Goal: Task Accomplishment & Management: Complete application form

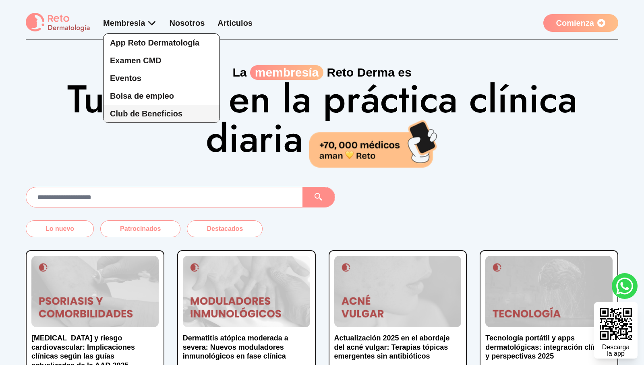
click at [182, 114] on span "Club de Beneficios" at bounding box center [146, 113] width 72 height 9
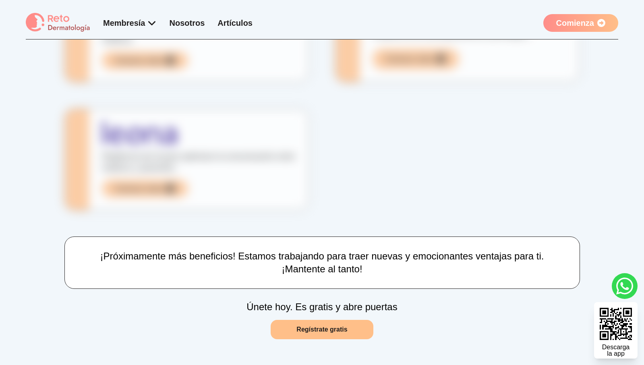
scroll to position [194, 0]
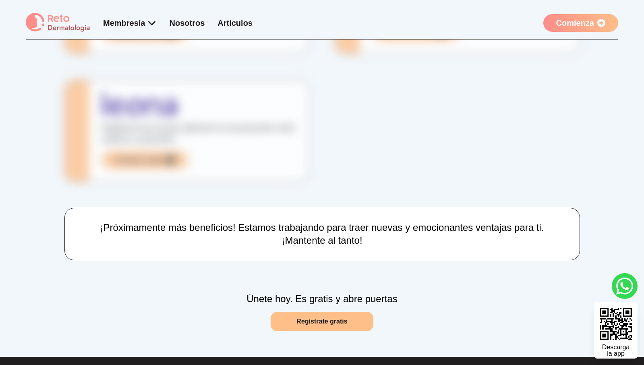
click at [52, 16] on img at bounding box center [58, 23] width 64 height 20
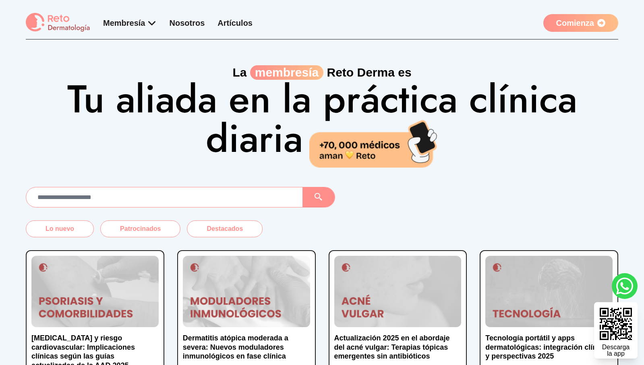
click at [634, 199] on div "Lo nuevo Patrocinados Destacados [MEDICAL_DATA] y riesgo cardiovascular: Implic…" at bounding box center [322, 318] width 644 height 263
click at [12, 140] on div "La membresía [PERSON_NAME] es Tu aliada en la práctica clínica diaria" at bounding box center [322, 103] width 644 height 128
click at [28, 136] on div "La membresía [PERSON_NAME] es Tu aliada en la práctica clínica diaria" at bounding box center [322, 116] width 592 height 102
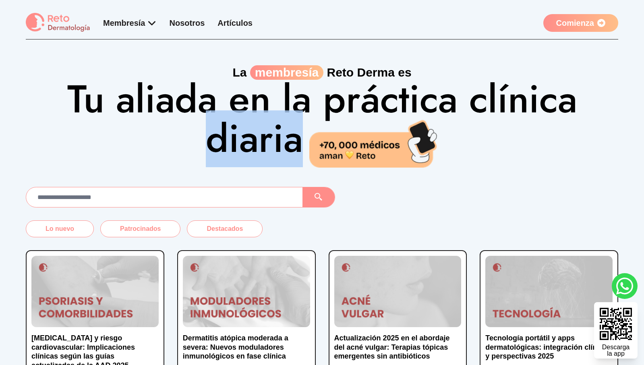
click at [28, 136] on div "La membresía [PERSON_NAME] es Tu aliada en la práctica clínica diaria" at bounding box center [322, 116] width 592 height 102
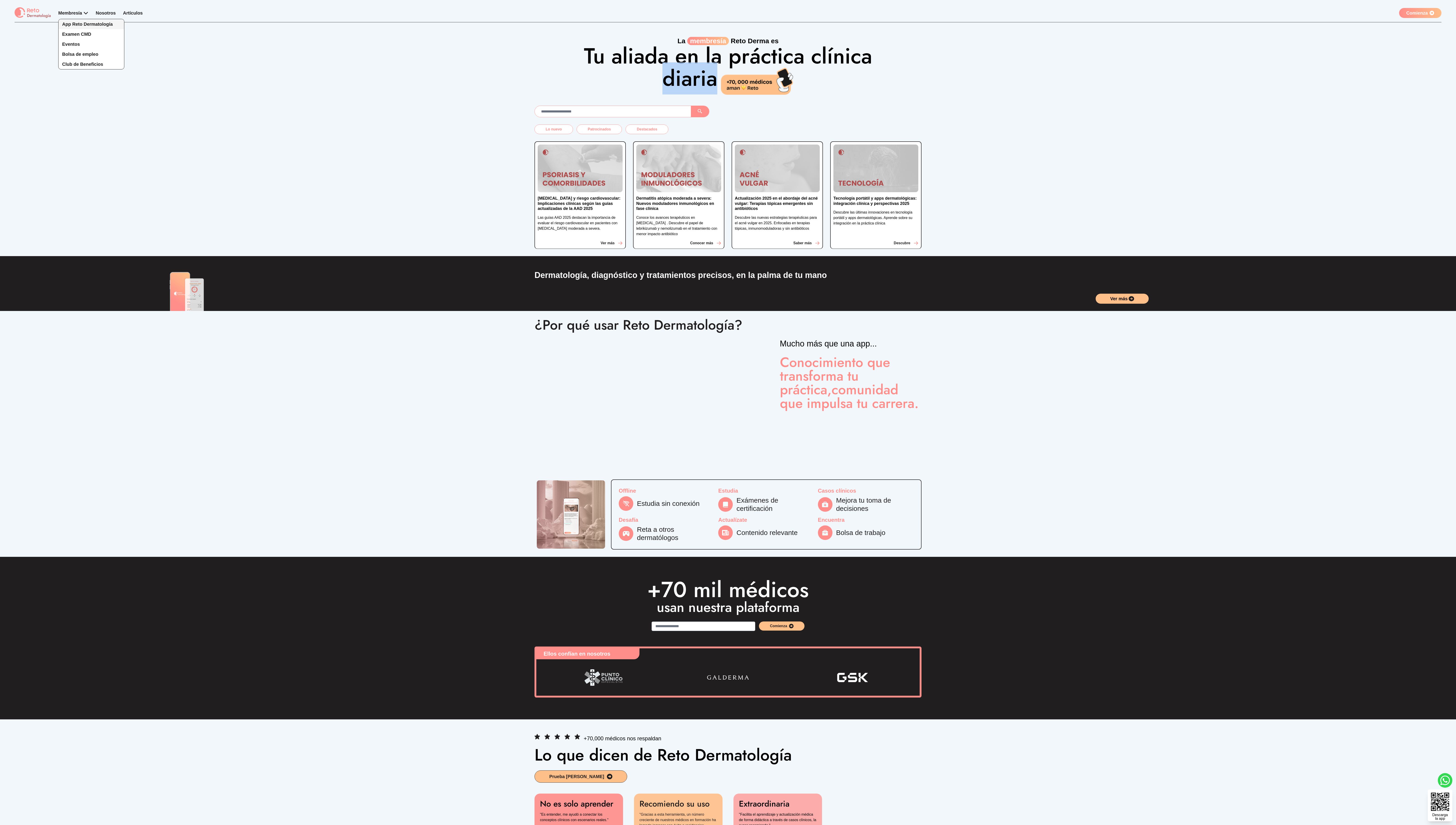
click at [77, 27] on span "App Reto Dermatología" at bounding box center [87, 24] width 50 height 5
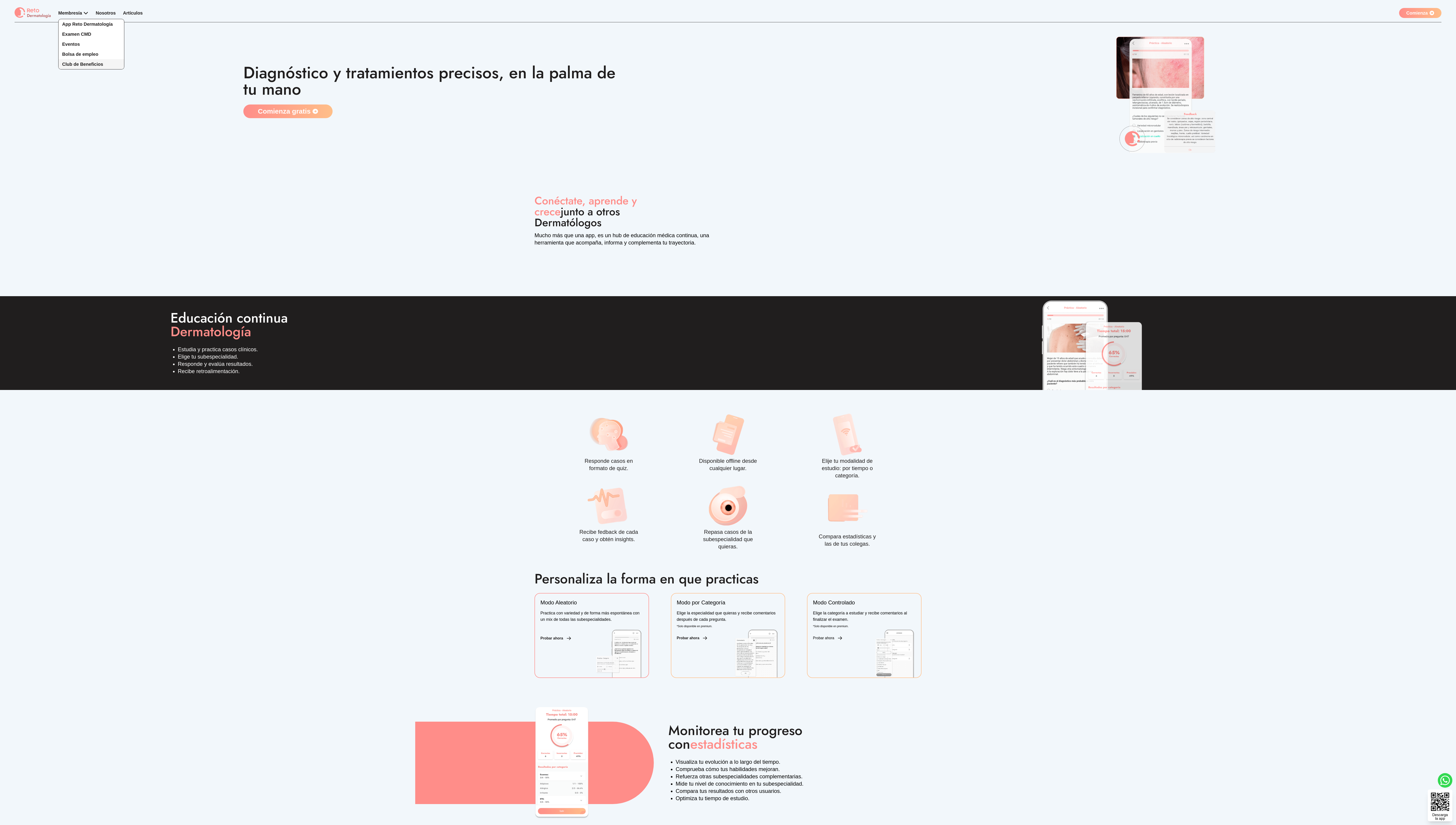
click at [94, 64] on span "Club de Beneficios" at bounding box center [83, 64] width 41 height 5
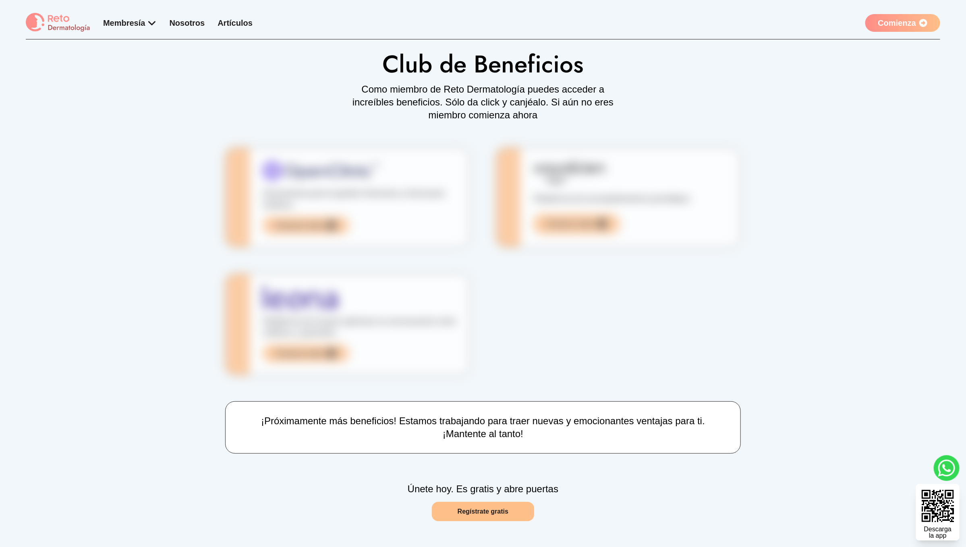
click at [473, 364] on link "Regístrate gratis" at bounding box center [483, 511] width 102 height 19
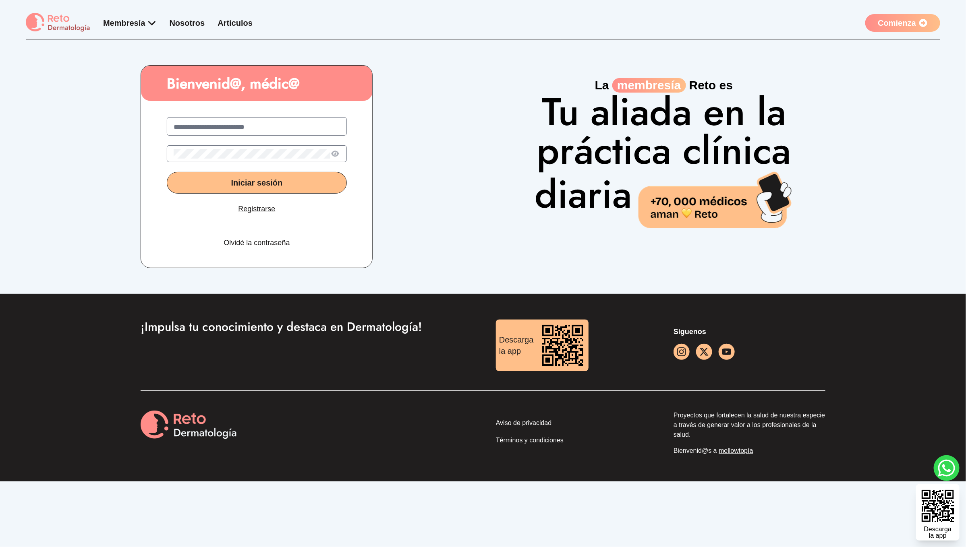
click at [268, 131] on label at bounding box center [257, 126] width 180 height 19
click at [268, 131] on input "text" at bounding box center [257, 127] width 166 height 10
click at [254, 117] on label at bounding box center [257, 126] width 180 height 19
click at [254, 122] on input "text" at bounding box center [257, 127] width 166 height 10
click at [240, 123] on input "text" at bounding box center [257, 127] width 166 height 10
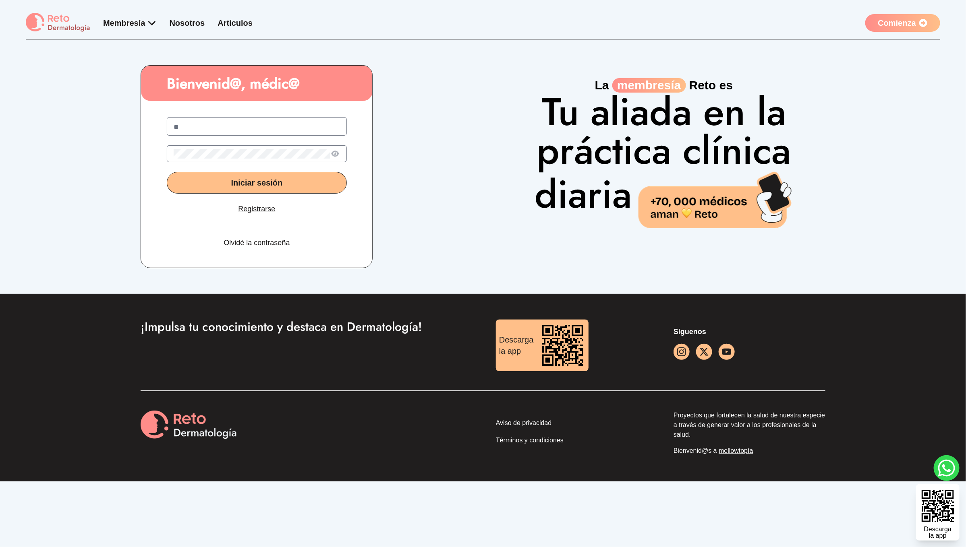
type input "*"
type input "**********"
click at [260, 203] on link "Registrarse" at bounding box center [256, 208] width 37 height 11
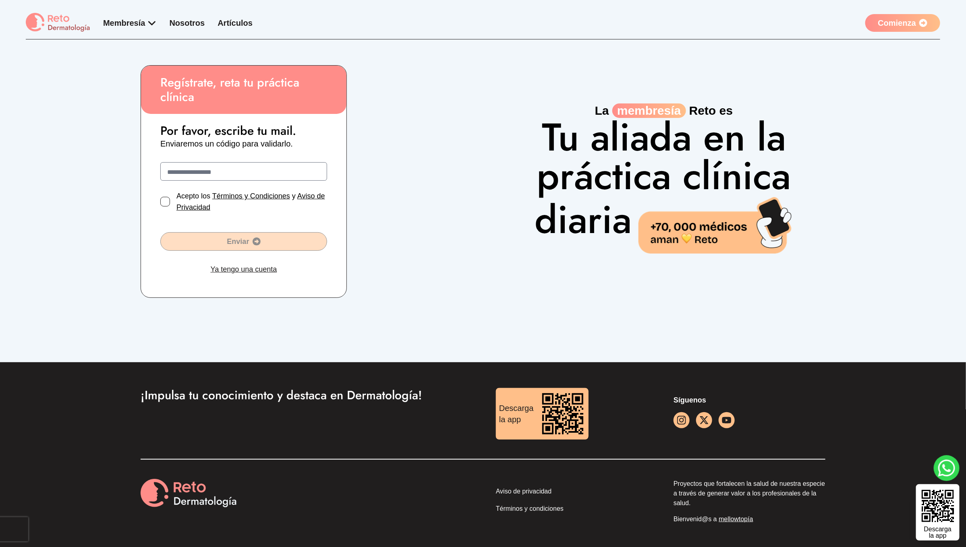
click at [217, 170] on input "text" at bounding box center [243, 173] width 153 height 10
type input "**********"
click at [168, 201] on div at bounding box center [165, 202] width 10 height 10
click at [265, 244] on span "Enviar" at bounding box center [244, 241] width 166 height 11
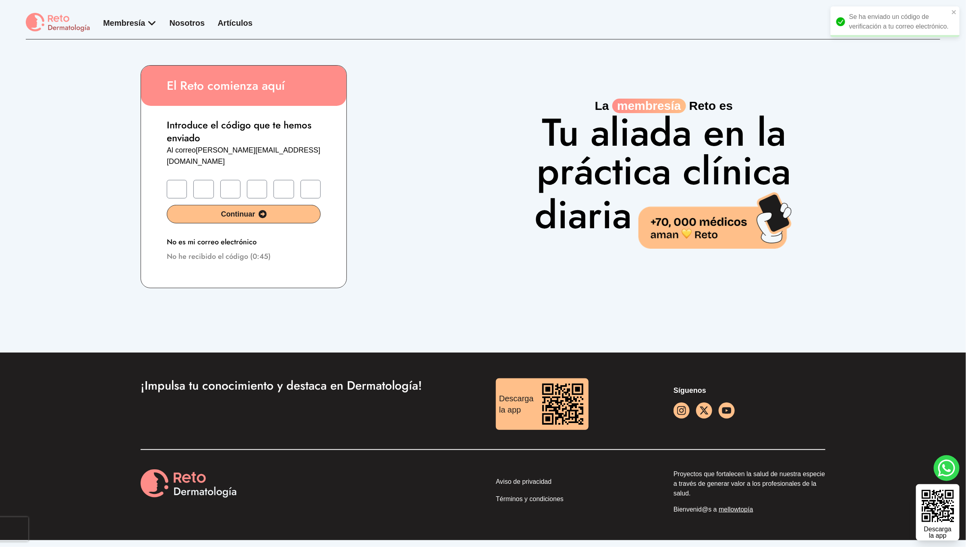
paste input "*"
type input "*"
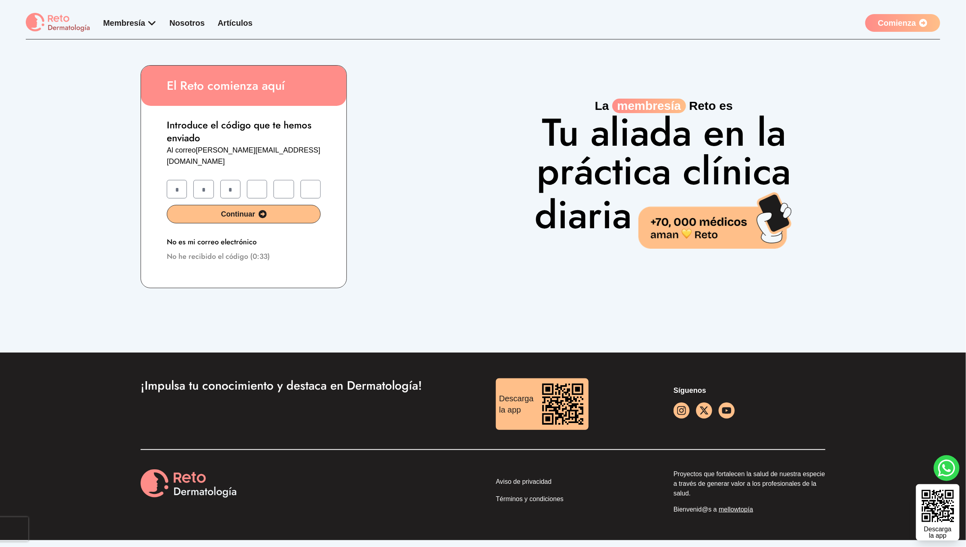
type input "*"
click at [248, 209] on span "Continuar" at bounding box center [243, 214] width 153 height 11
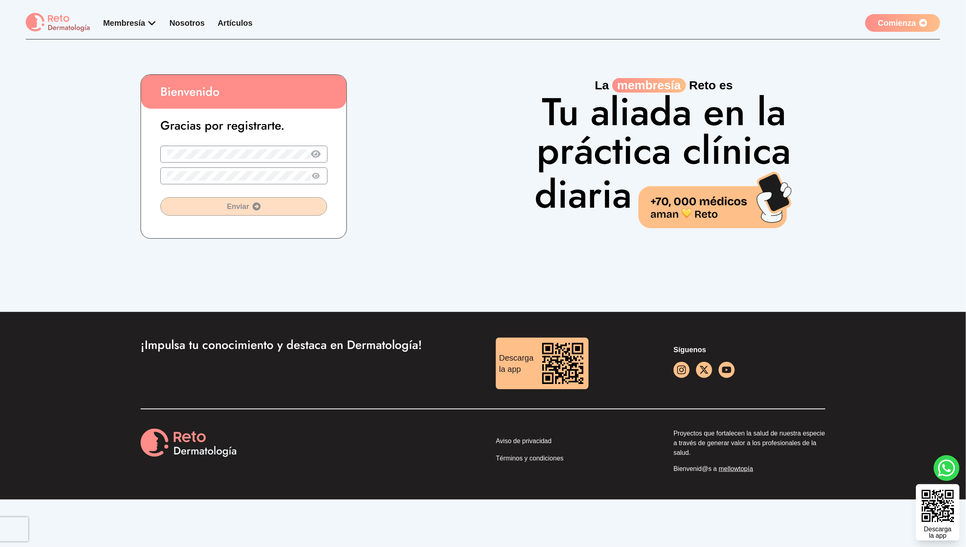
click at [319, 154] on icon at bounding box center [316, 154] width 10 height 8
click at [262, 206] on span "Enviar" at bounding box center [244, 206] width 166 height 11
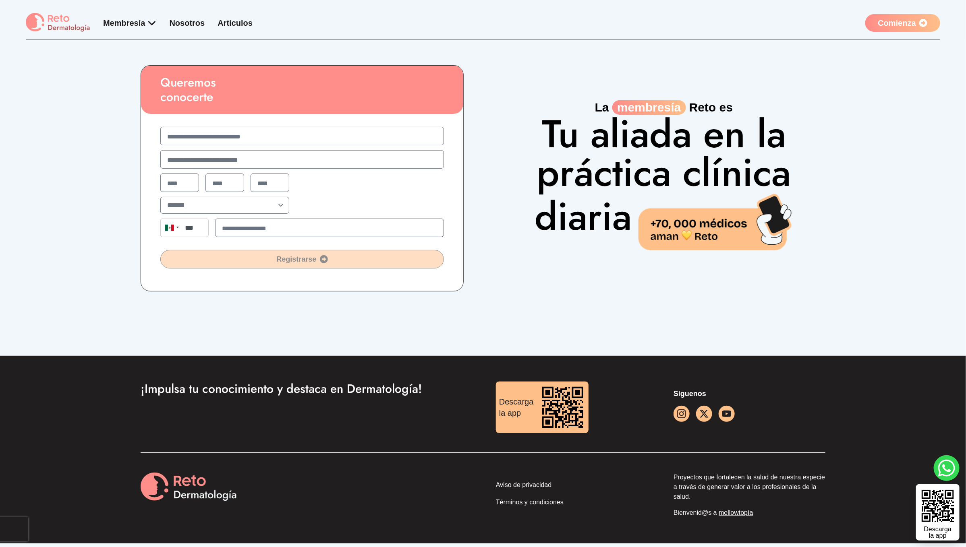
click at [194, 140] on input "text" at bounding box center [302, 137] width 270 height 10
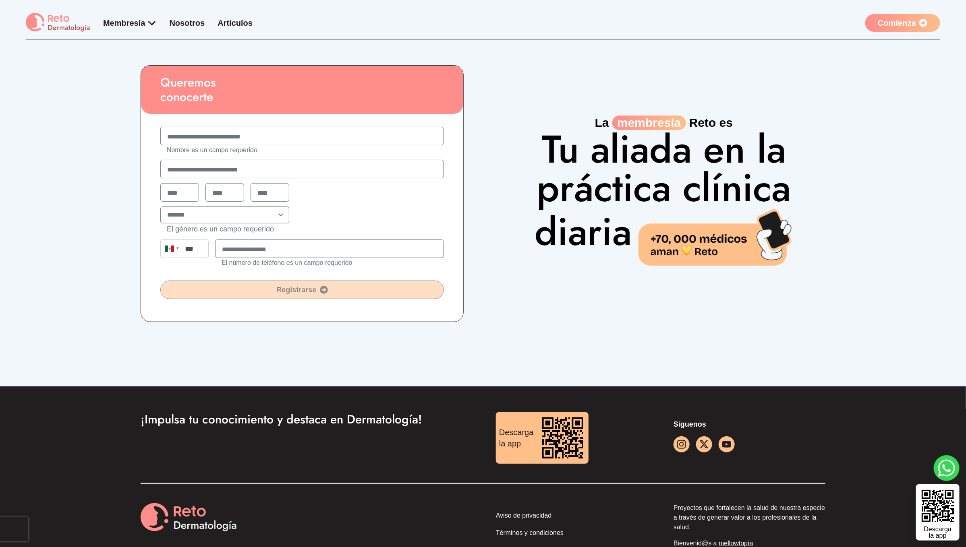
click at [162, 100] on h1 "Queremos conocerte" at bounding box center [302, 90] width 322 height 48
drag, startPoint x: 221, startPoint y: 97, endPoint x: 162, endPoint y: 83, distance: 60.1
click at [162, 83] on h1 "Queremos conocerte" at bounding box center [302, 90] width 322 height 48
click at [254, 109] on h1 "Queremos conocerte" at bounding box center [302, 90] width 322 height 48
drag, startPoint x: 224, startPoint y: 98, endPoint x: 155, endPoint y: 85, distance: 69.4
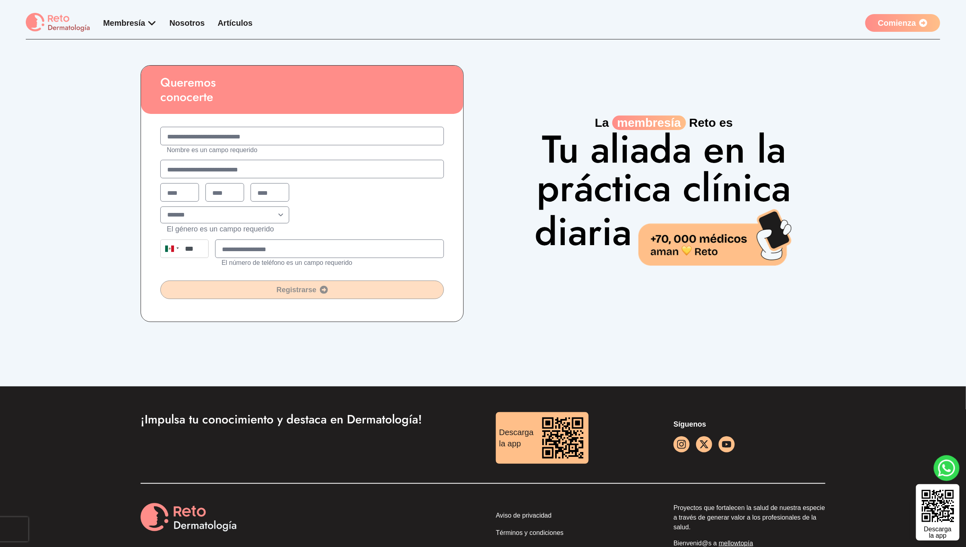
click at [155, 85] on h1 "Queremos conocerte" at bounding box center [302, 90] width 322 height 48
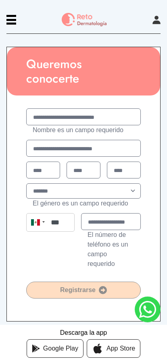
click at [162, 267] on div "Queremos conocerte Nombre es un campo requerido ******* ********* ******** ****…" at bounding box center [83, 248] width 167 height 428
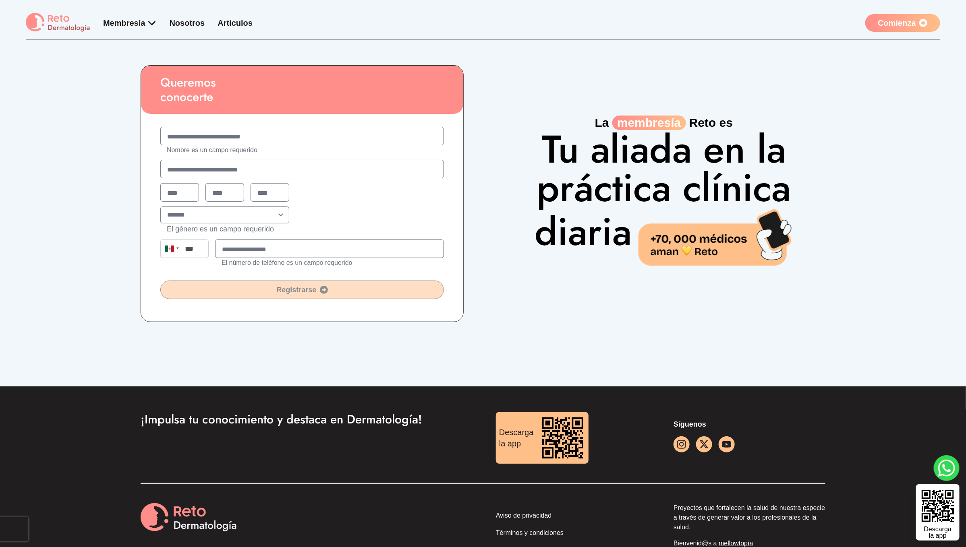
drag, startPoint x: 164, startPoint y: 81, endPoint x: 254, endPoint y: 97, distance: 91.2
click at [254, 97] on h1 "Queremos conocerte" at bounding box center [302, 90] width 322 height 48
click at [197, 133] on input "text" at bounding box center [302, 137] width 270 height 10
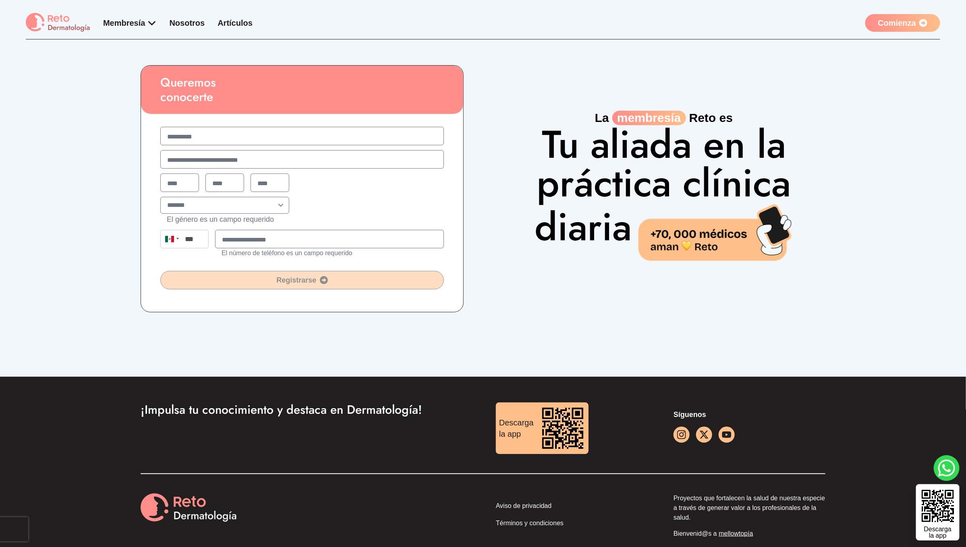
type input "**********"
type input "******"
click at [171, 180] on input "text" at bounding box center [179, 184] width 25 height 10
type input "**"
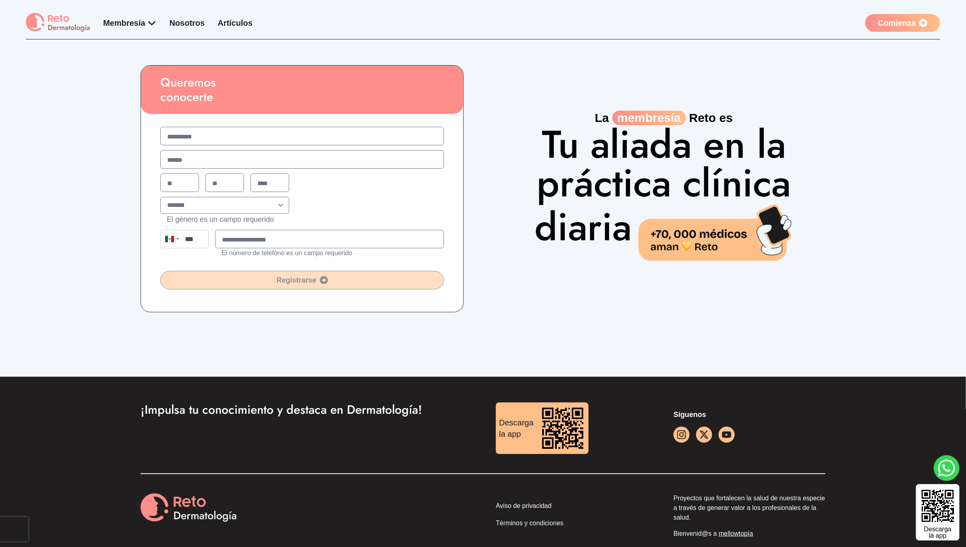
type input "****"
click at [192, 212] on select "******* ********* ******** ****" at bounding box center [224, 205] width 129 height 17
select select "*"
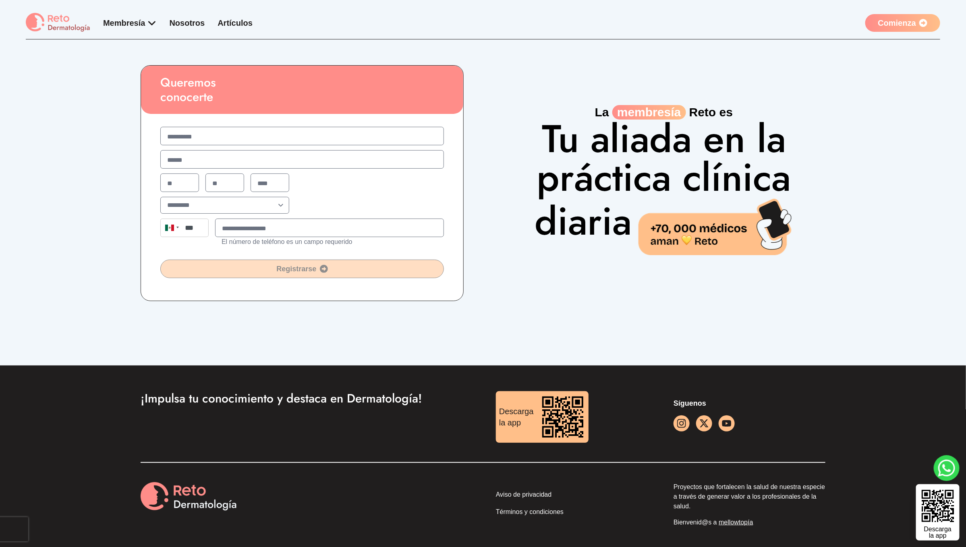
click at [245, 239] on p "El número de teléfono es un campo requerido" at bounding box center [329, 242] width 229 height 10
click at [242, 227] on input "text" at bounding box center [329, 229] width 215 height 10
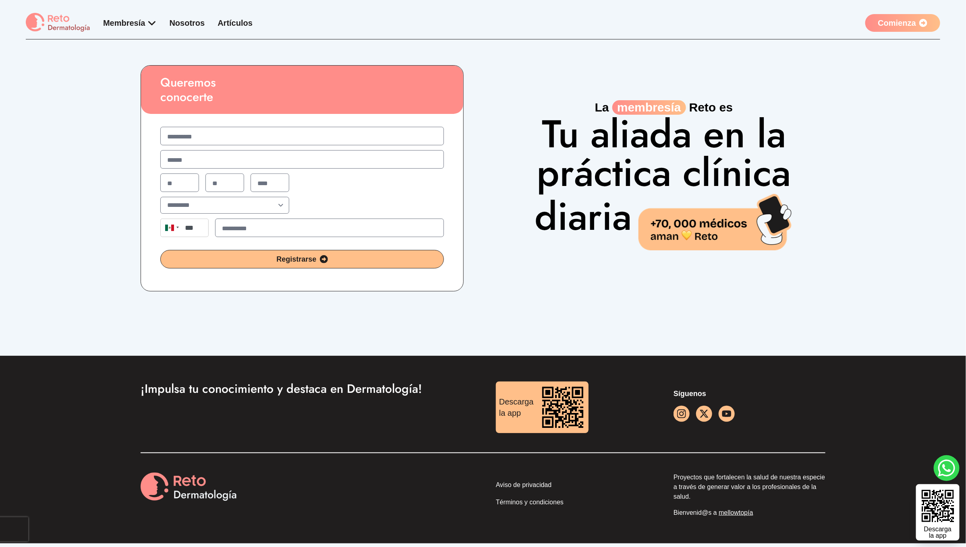
type input "**********"
click at [312, 259] on span "Registrarse" at bounding box center [302, 259] width 283 height 11
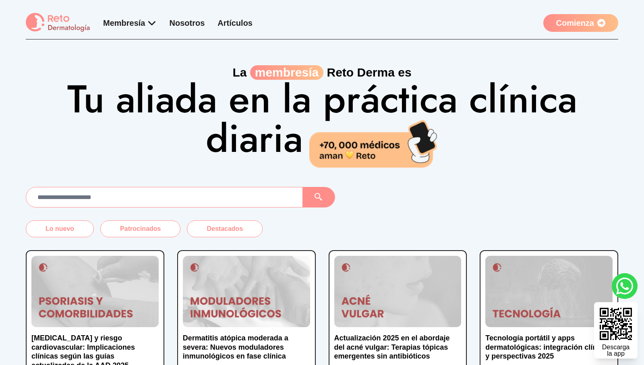
click at [580, 22] on link "Comienza" at bounding box center [580, 23] width 75 height 18
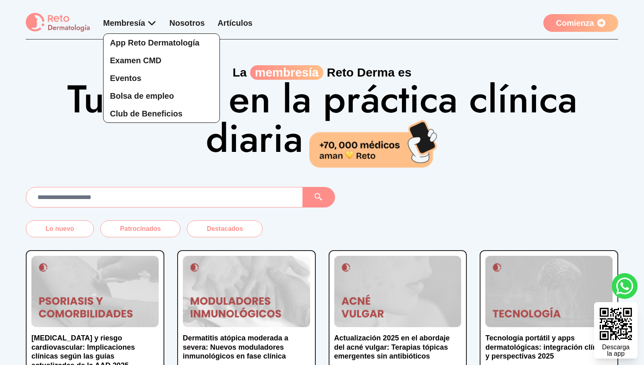
click at [153, 20] on div "App Reto Dermatología Examen CMD Eventos Bolsa de empleo Club de Beneficios" at bounding box center [130, 70] width 54 height 106
click at [135, 120] on link "Club de Beneficios" at bounding box center [162, 114] width 116 height 18
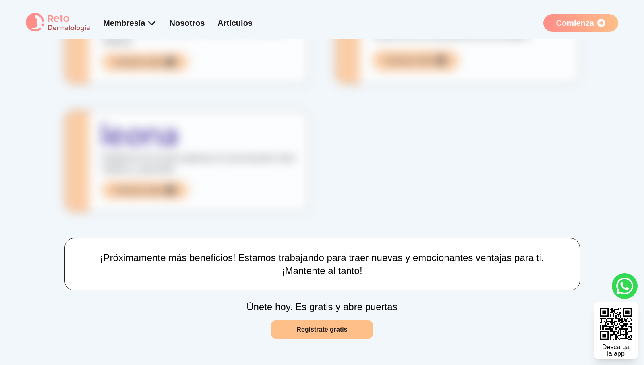
scroll to position [166, 0]
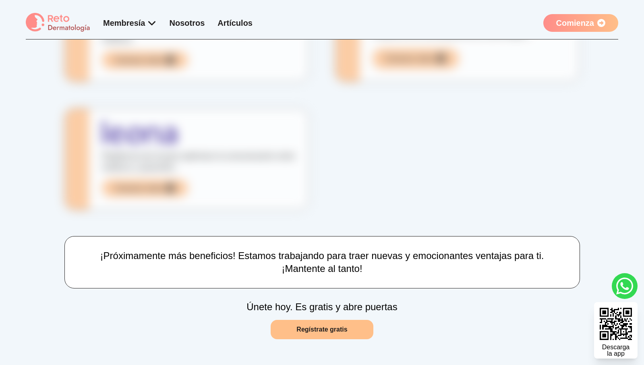
click at [320, 331] on link "Regístrate gratis" at bounding box center [322, 329] width 102 height 19
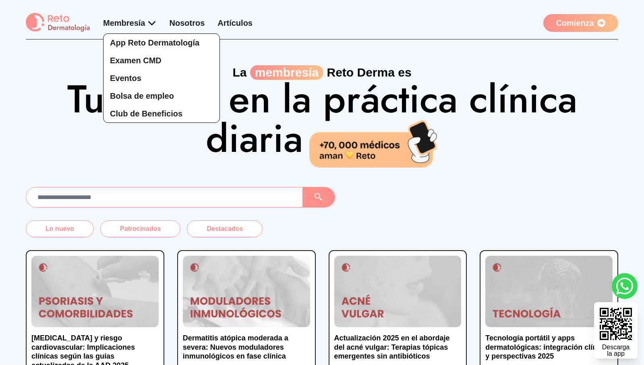
click at [144, 25] on div "App Reto Dermatología Examen CMD Eventos Bolsa de empleo Club de Beneficios" at bounding box center [130, 70] width 54 height 106
click at [136, 116] on span "Club de Beneficios" at bounding box center [146, 113] width 72 height 9
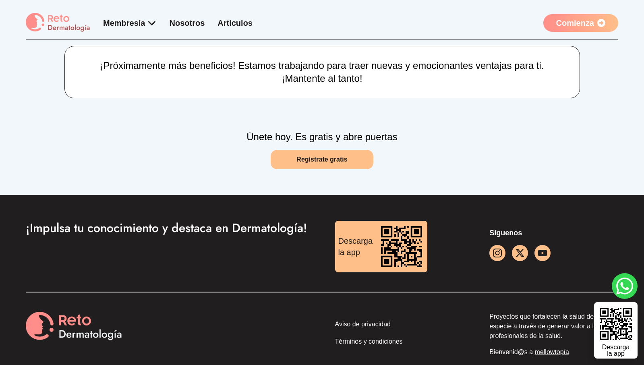
scroll to position [373, 0]
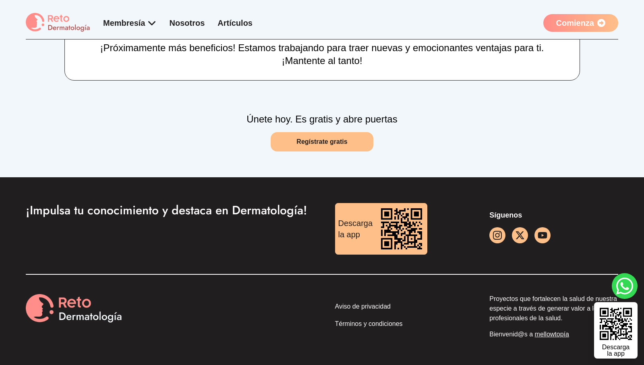
click at [332, 153] on div "Únete [DATE]. Es gratis y abre puertas Regístrate gratis" at bounding box center [322, 138] width 644 height 77
click at [328, 138] on link "Regístrate gratis" at bounding box center [322, 141] width 102 height 19
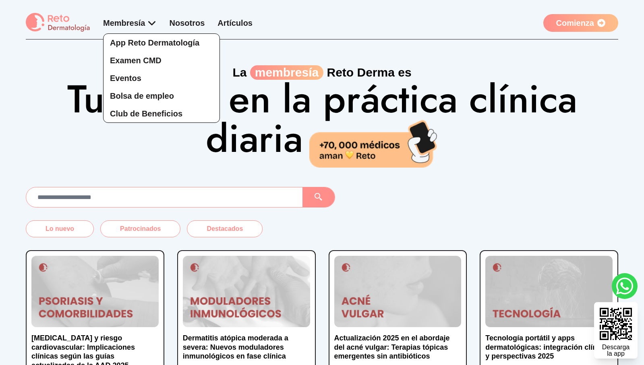
click at [155, 21] on div "App Reto Dermatología Examen CMD Eventos Bolsa de empleo Club de Beneficios" at bounding box center [130, 70] width 54 height 106
click at [150, 114] on span "Club de Beneficios" at bounding box center [146, 113] width 72 height 9
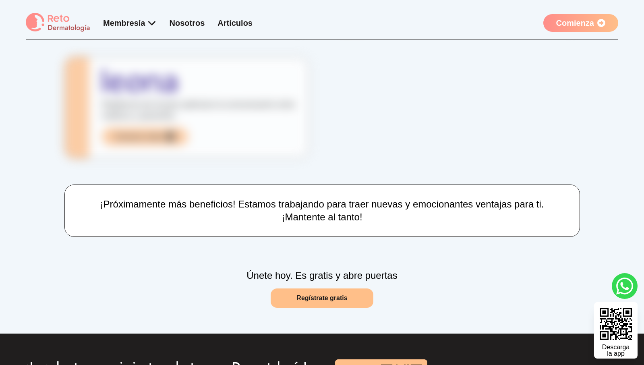
scroll to position [217, 0]
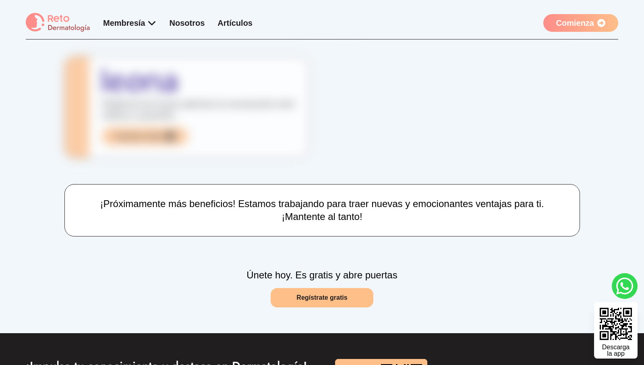
click at [338, 295] on link "Regístrate gratis" at bounding box center [322, 297] width 102 height 19
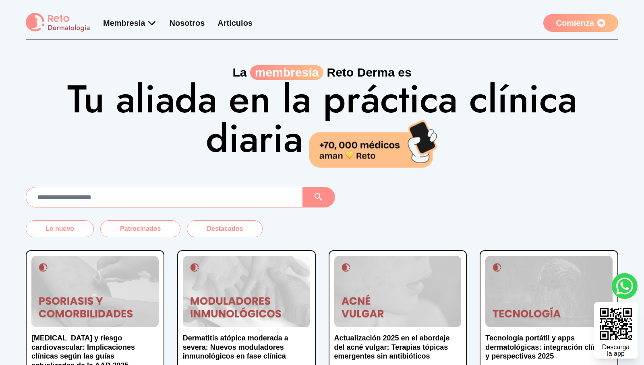
click at [576, 23] on link "Comienza" at bounding box center [580, 23] width 75 height 18
click at [583, 25] on link "Comienza" at bounding box center [580, 23] width 75 height 18
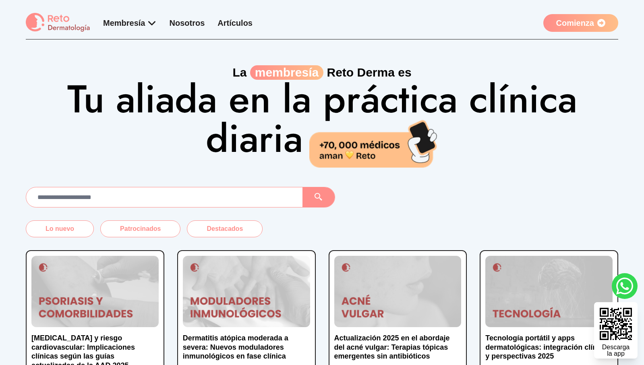
click at [583, 25] on link "Comienza" at bounding box center [580, 23] width 75 height 18
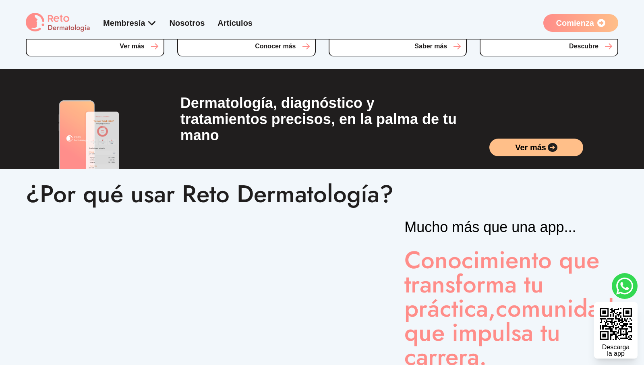
scroll to position [171, 0]
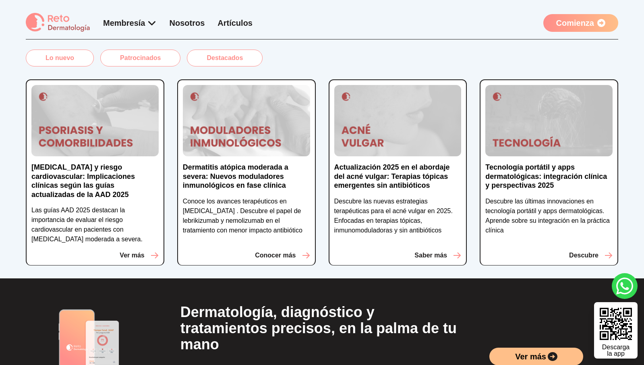
click at [569, 30] on link "Comienza" at bounding box center [580, 23] width 75 height 18
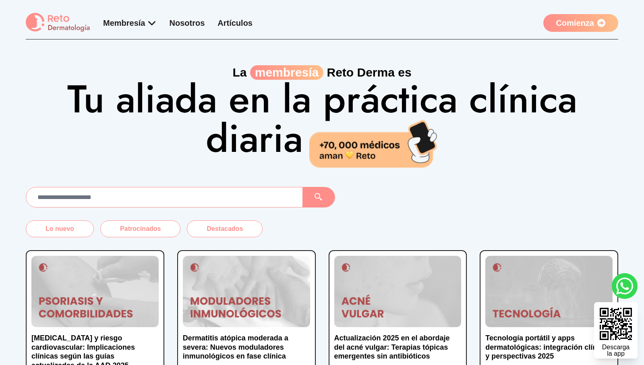
click at [569, 30] on link "Comienza" at bounding box center [580, 23] width 75 height 18
click at [603, 21] on icon at bounding box center [601, 23] width 8 height 8
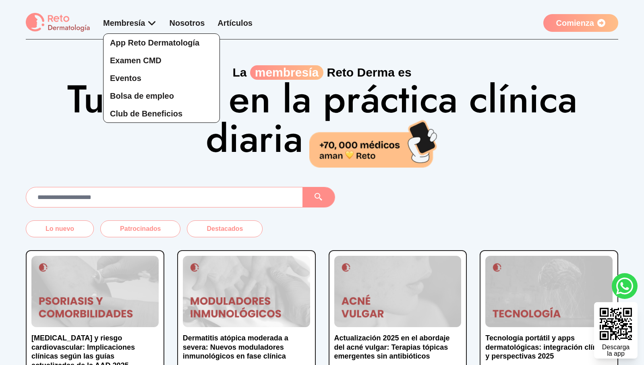
click at [145, 25] on div "App Reto Dermatología Examen CMD Eventos Bolsa de empleo Club de Beneficios" at bounding box center [130, 70] width 54 height 106
click at [162, 114] on span "Club de Beneficios" at bounding box center [146, 113] width 72 height 9
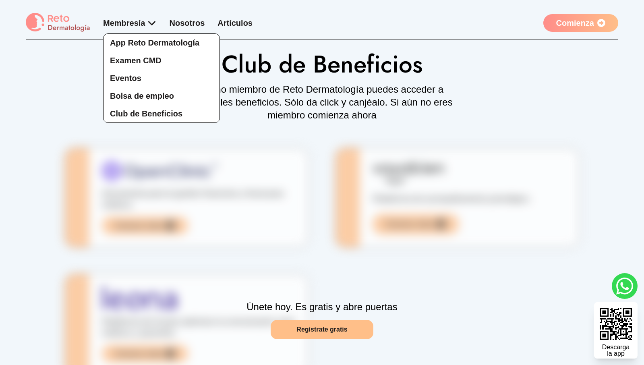
click at [149, 23] on div "App Reto Dermatología Examen CMD Eventos Bolsa de empleo Club de Beneficios" at bounding box center [130, 70] width 54 height 106
click at [149, 24] on div "App Reto Dermatología Examen CMD Eventos Bolsa de empleo Club de Beneficios" at bounding box center [130, 70] width 54 height 106
click at [147, 42] on span "App Reto Dermatología" at bounding box center [154, 42] width 89 height 9
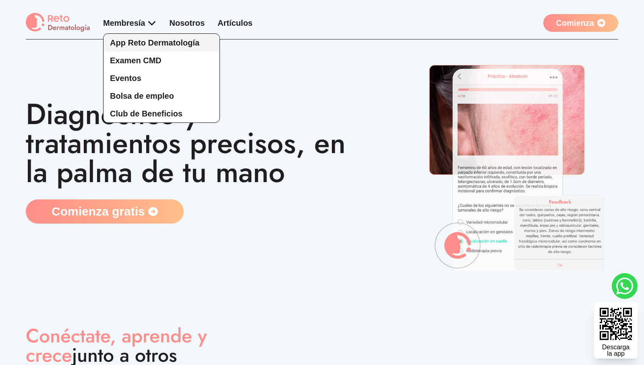
click at [151, 41] on span "App Reto Dermatología" at bounding box center [154, 42] width 89 height 9
click at [183, 43] on span "App Reto Dermatología" at bounding box center [154, 42] width 89 height 9
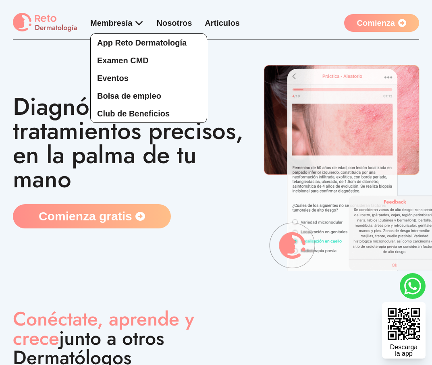
click at [141, 24] on div "App Reto Dermatología Examen CMD Eventos Bolsa de empleo Club de Beneficios" at bounding box center [117, 70] width 54 height 106
click at [115, 23] on div "App Reto Dermatología Examen CMD Eventos Bolsa de empleo Club de Beneficios" at bounding box center [117, 70] width 54 height 106
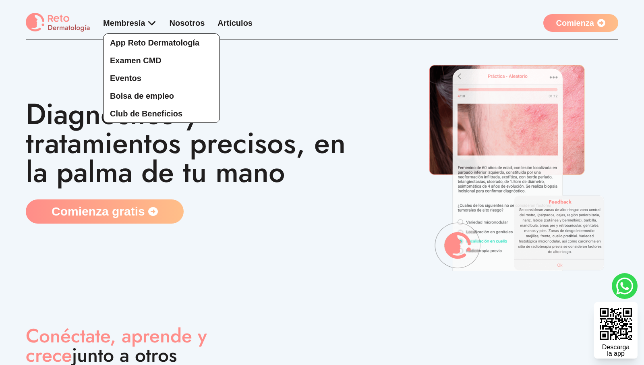
click at [147, 21] on div "App Reto Dermatología Examen CMD Eventos Bolsa de empleo Club de Beneficios" at bounding box center [130, 70] width 54 height 106
